Goal: Navigation & Orientation: Find specific page/section

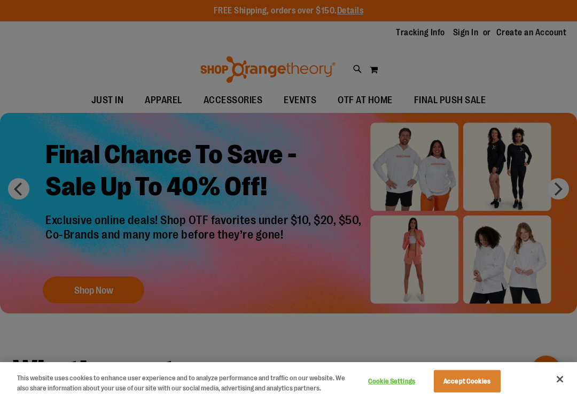
click at [111, 109] on div at bounding box center [288, 199] width 577 height 399
click at [247, 103] on div at bounding box center [288, 199] width 577 height 399
click at [305, 100] on div at bounding box center [288, 199] width 577 height 399
click at [376, 113] on div at bounding box center [288, 199] width 577 height 399
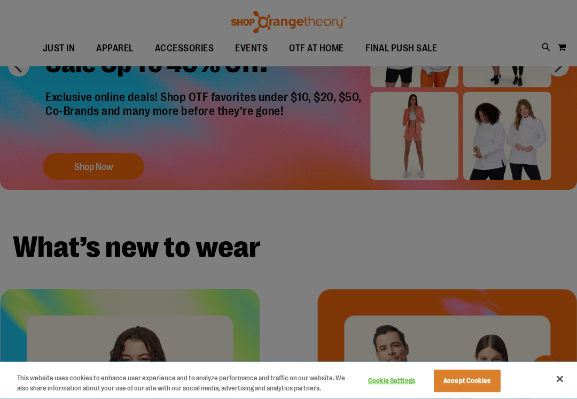
click at [486, 381] on button "Accept Cookies" at bounding box center [467, 381] width 67 height 22
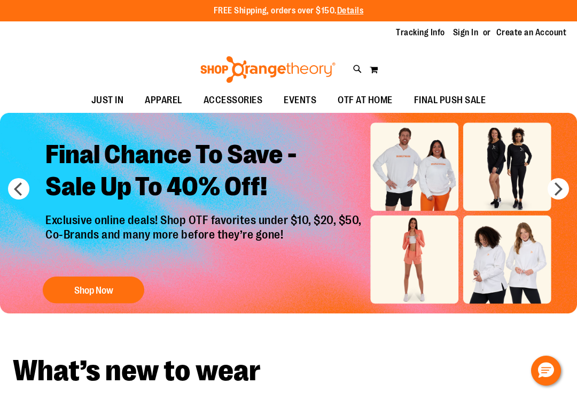
click at [321, 57] on img at bounding box center [268, 69] width 138 height 27
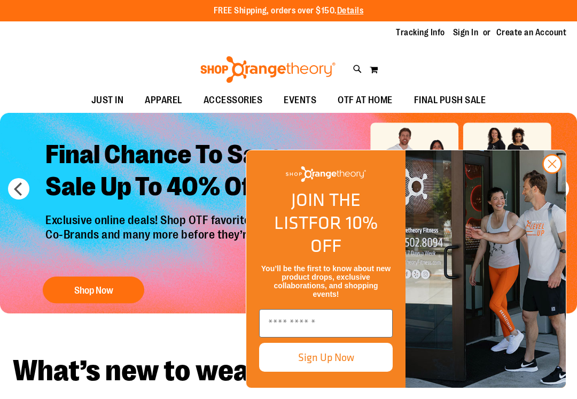
click at [554, 173] on circle "Close dialog" at bounding box center [552, 164] width 18 height 18
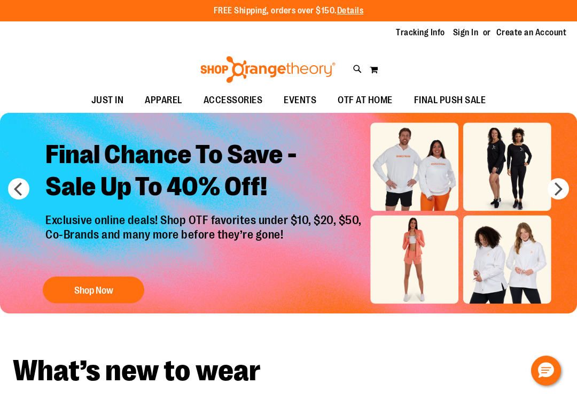
click at [368, 101] on span "OTF AT HOME" at bounding box center [365, 100] width 55 height 24
